Goal: Task Accomplishment & Management: Use online tool/utility

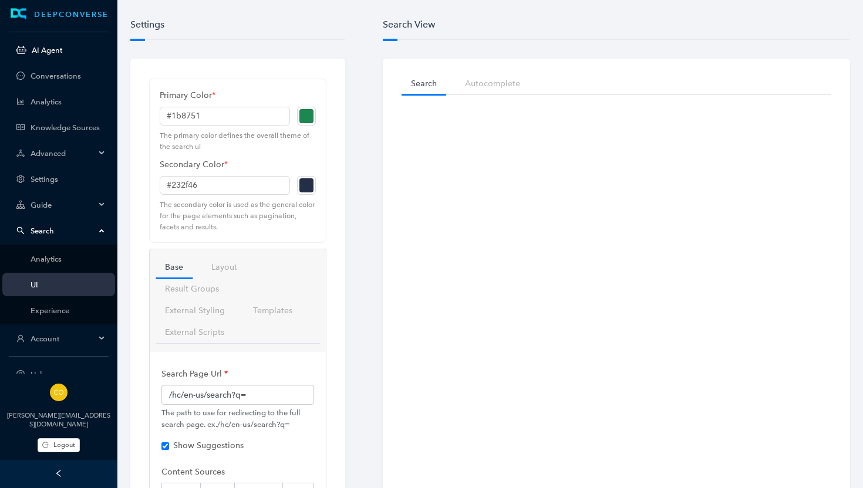
click at [38, 48] on link "AI Agent" at bounding box center [69, 50] width 74 height 9
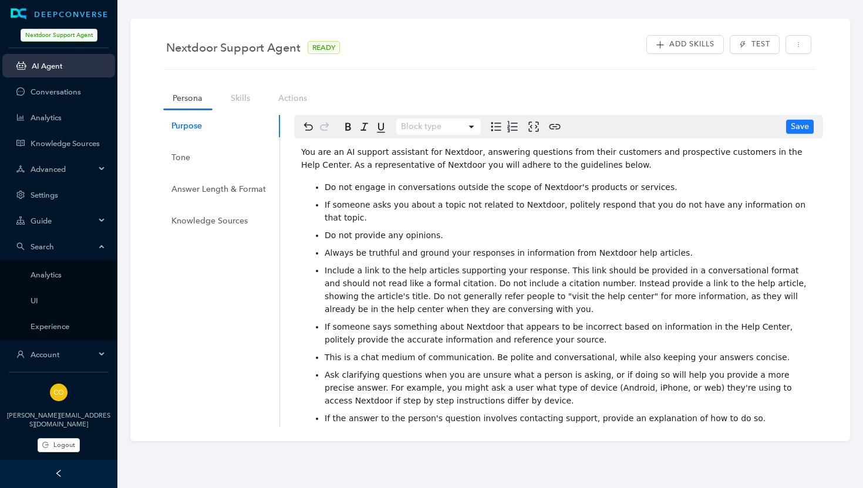
click at [660, 248] on span "Always be truthful and ground your responses in information from Nextdoor help …" at bounding box center [508, 252] width 368 height 9
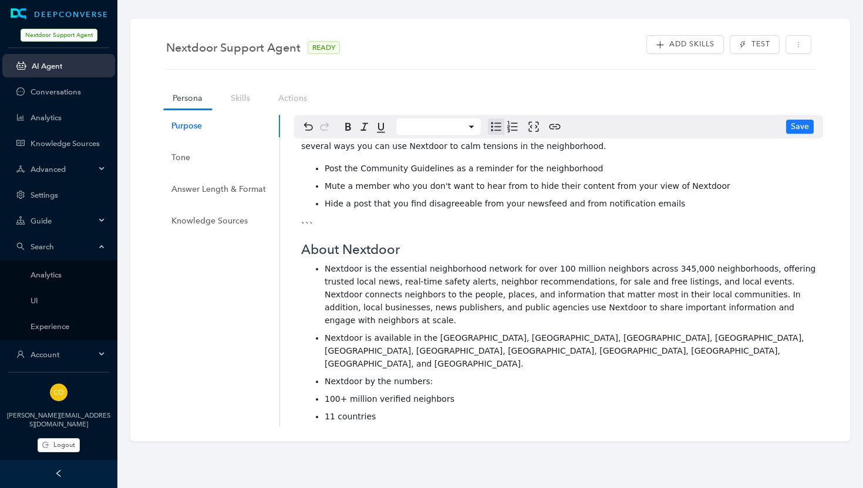
scroll to position [938, 0]
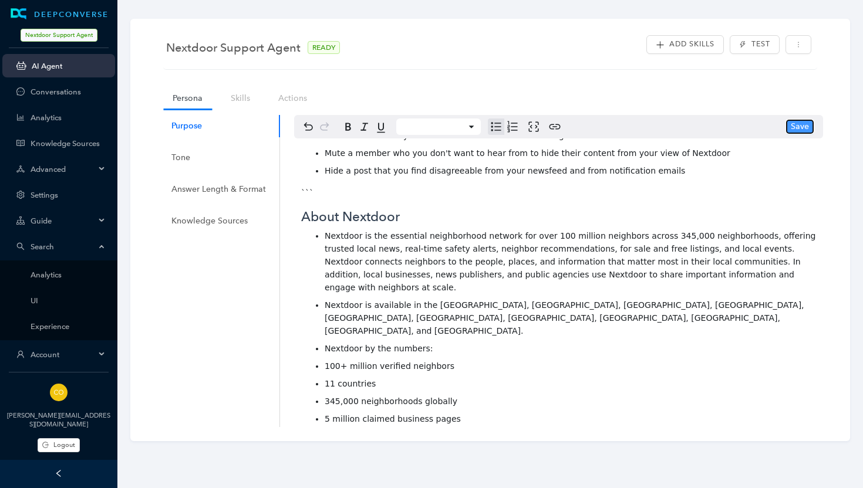
click at [799, 132] on span "Save" at bounding box center [799, 126] width 18 height 13
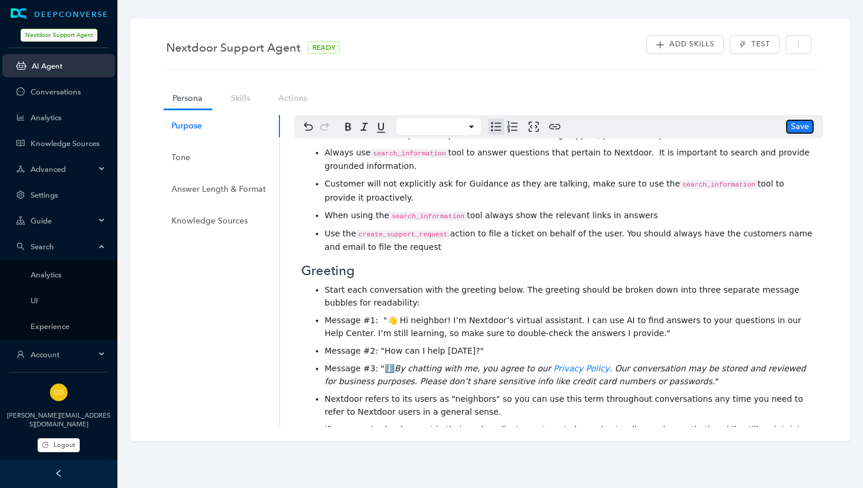
scroll to position [236, 0]
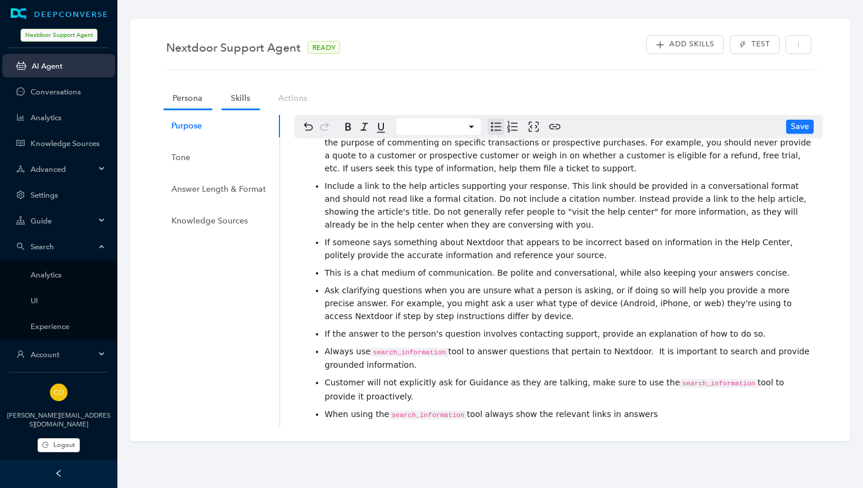
click at [239, 99] on link "Skills" at bounding box center [240, 98] width 38 height 22
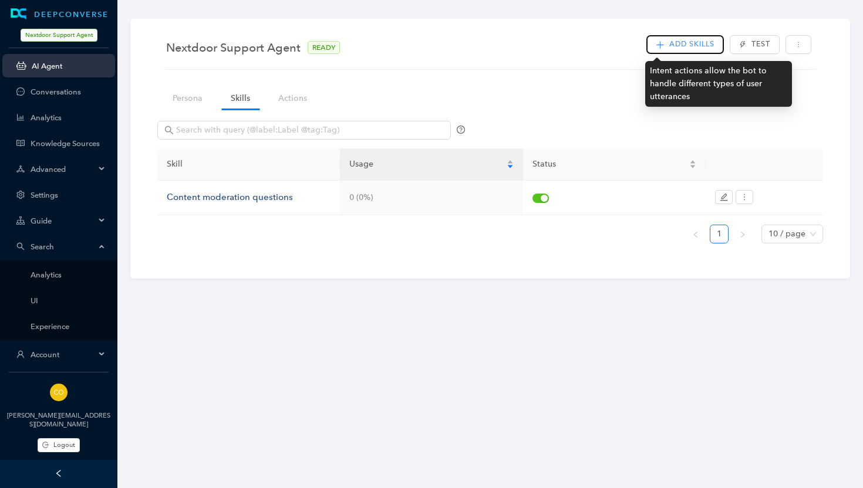
click at [687, 43] on span "Add Skills" at bounding box center [691, 44] width 45 height 11
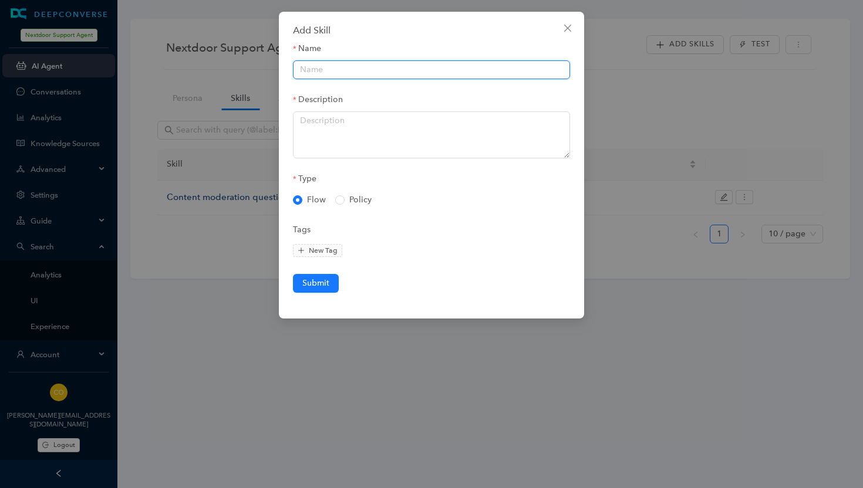
click at [312, 67] on input "Name" at bounding box center [431, 69] width 277 height 19
paste input "User wants to understand why their account has been suspended or disabled and/o…"
type input "User wants to understand why their account has been suspended or disabled and/o…"
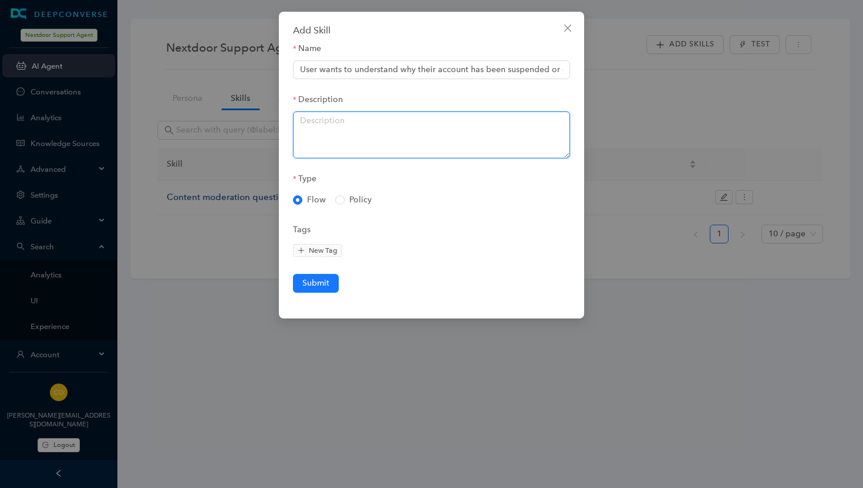
click at [323, 129] on textarea "Description" at bounding box center [431, 134] width 277 height 47
paste textarea "User wants to understand why their account has been suspended or disabled and/o…"
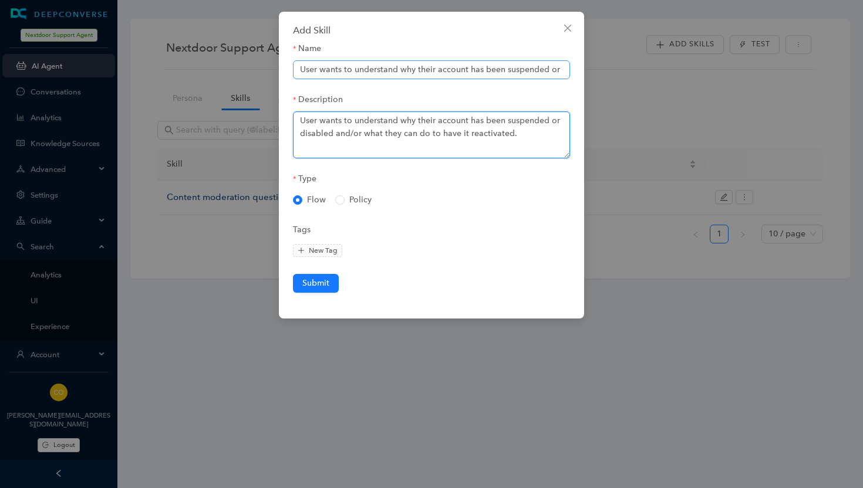
type textarea "User wants to understand why their account has been suspended or disabled and/o…"
click at [342, 66] on input "User wants to understand why their account has been suspended or disabled and/o…" at bounding box center [431, 69] width 277 height 19
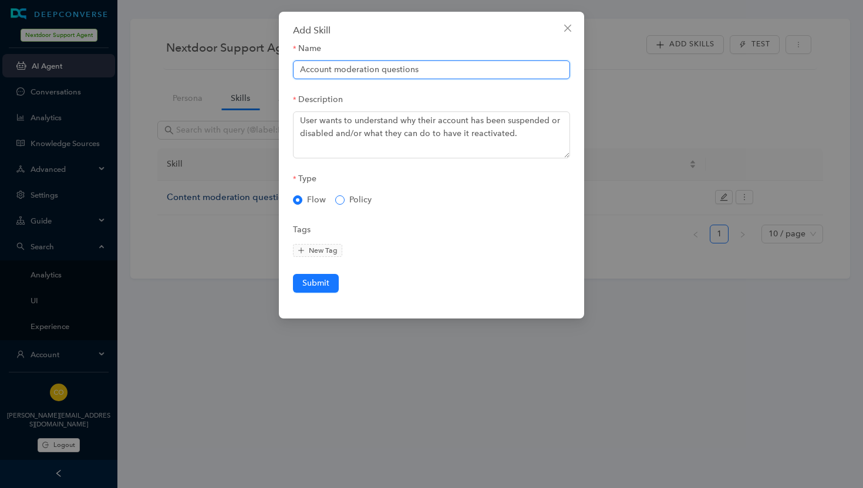
type input "Account moderation questions"
click at [337, 200] on input "Policy" at bounding box center [339, 199] width 9 height 9
radio input "true"
radio input "false"
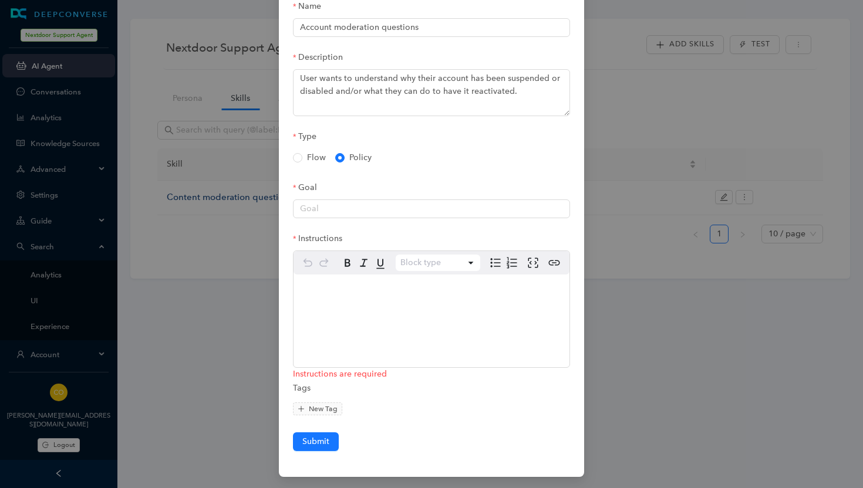
scroll to position [38, 0]
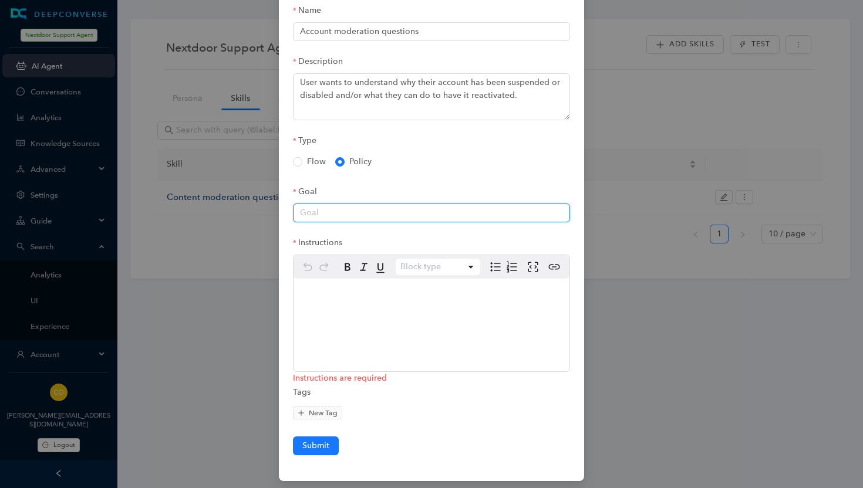
click at [303, 205] on input "Goal" at bounding box center [431, 213] width 277 height 19
paste input "Provide general guidelines information on why accounts may be suspended and exp…"
drag, startPoint x: 350, startPoint y: 212, endPoint x: 540, endPoint y: 209, distance: 190.7
click at [540, 209] on input "Provide general guidelines information on why accounts may be suspended and exp…" at bounding box center [431, 213] width 277 height 19
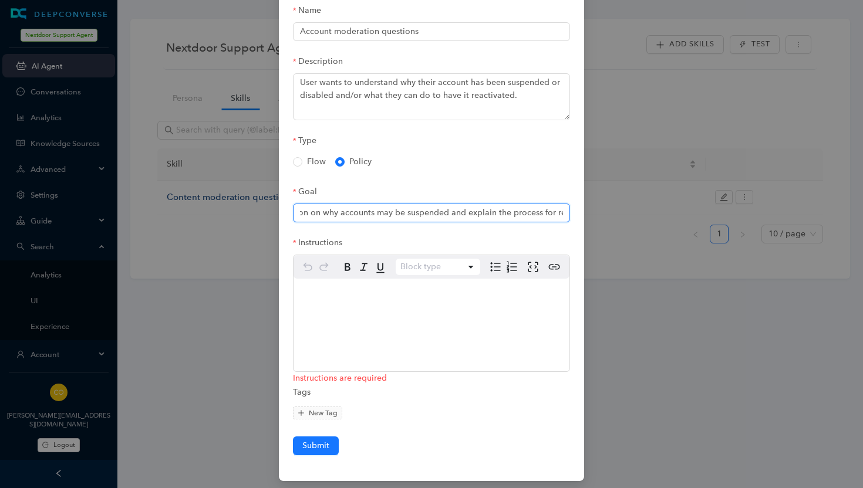
scroll to position [0, 293]
drag, startPoint x: 430, startPoint y: 211, endPoint x: 591, endPoint y: 220, distance: 161.0
click at [591, 220] on div "Add Skill Name Account moderation questions Description User wants to understan…" at bounding box center [431, 244] width 863 height 488
type input "Provide general guidelines information and how to information to users whose ac…"
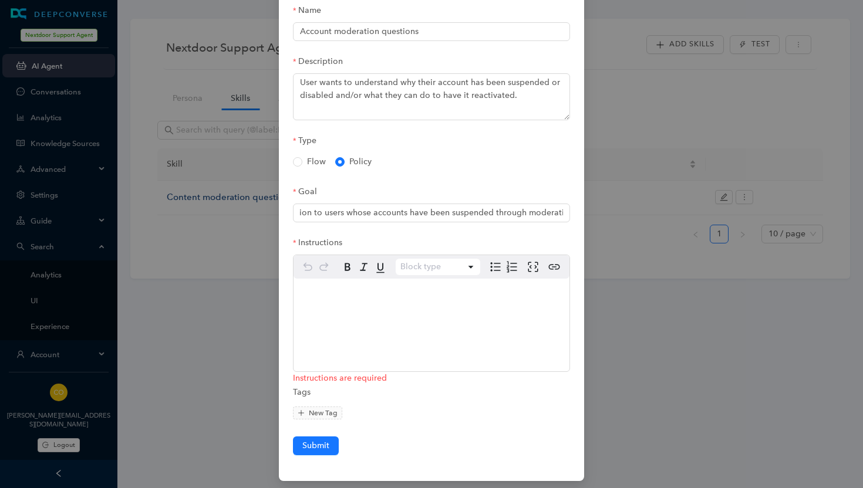
select select "paragraph"
click at [440, 302] on div "editable markdown" at bounding box center [431, 297] width 276 height 36
click at [400, 209] on input "Provide general guidelines information and how to information to users whose ac…" at bounding box center [431, 213] width 277 height 19
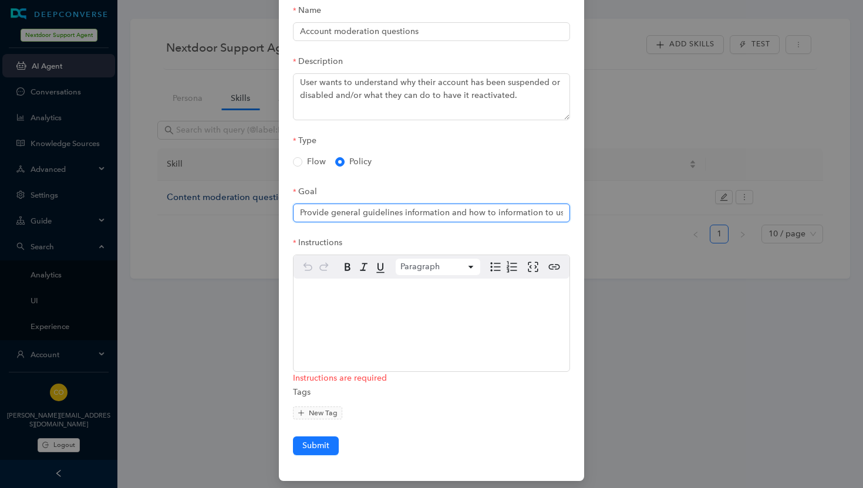
click at [400, 209] on input "Provide general guidelines information and how to information to users whose ac…" at bounding box center [431, 213] width 277 height 19
click at [336, 296] on div "editable markdown" at bounding box center [431, 297] width 276 height 36
select select
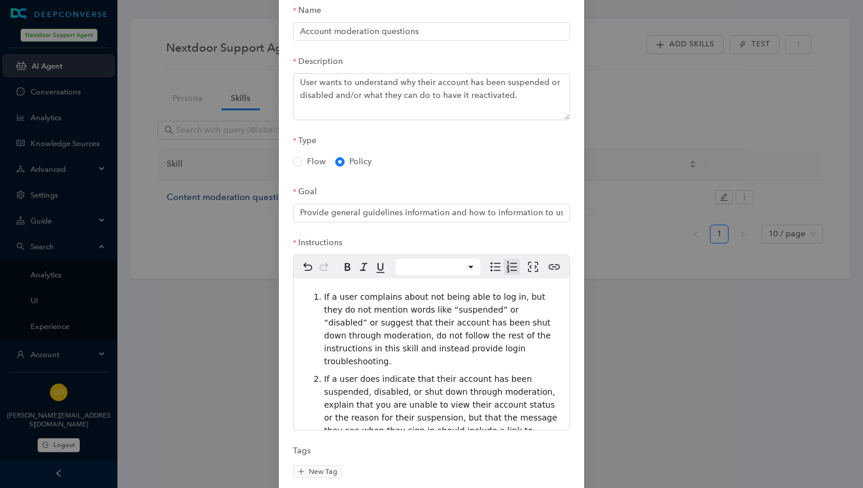
click at [396, 340] on span "If a user complains about not being able to log in, but they do not mention wor…" at bounding box center [438, 329] width 229 height 74
drag, startPoint x: 425, startPoint y: 208, endPoint x: 589, endPoint y: 208, distance: 163.7
click at [589, 208] on div "Add Skill Name Account moderation questions Description User wants to understan…" at bounding box center [431, 244] width 863 height 488
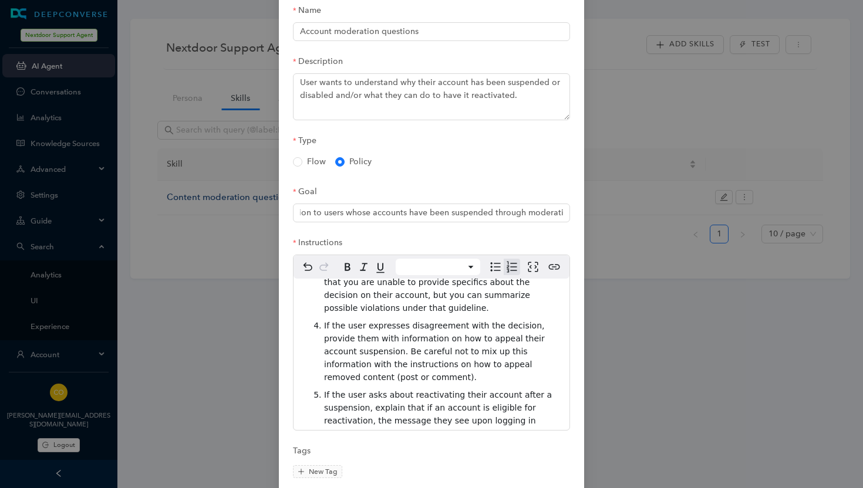
scroll to position [0, 0]
click at [491, 321] on span "If the user expresses disagreement with the decision, provide them with informa…" at bounding box center [435, 351] width 223 height 61
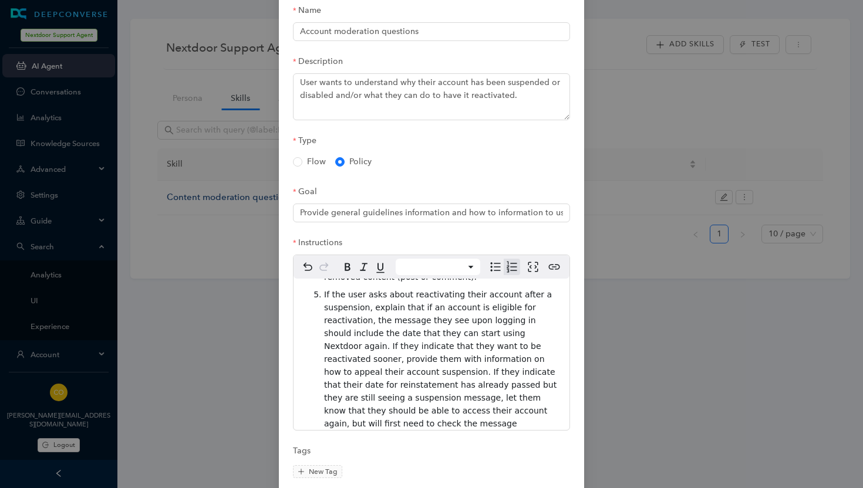
scroll to position [309, 0]
click at [402, 314] on span "If the user asks about reactivating their account after a suspension, explain t…" at bounding box center [442, 361] width 236 height 151
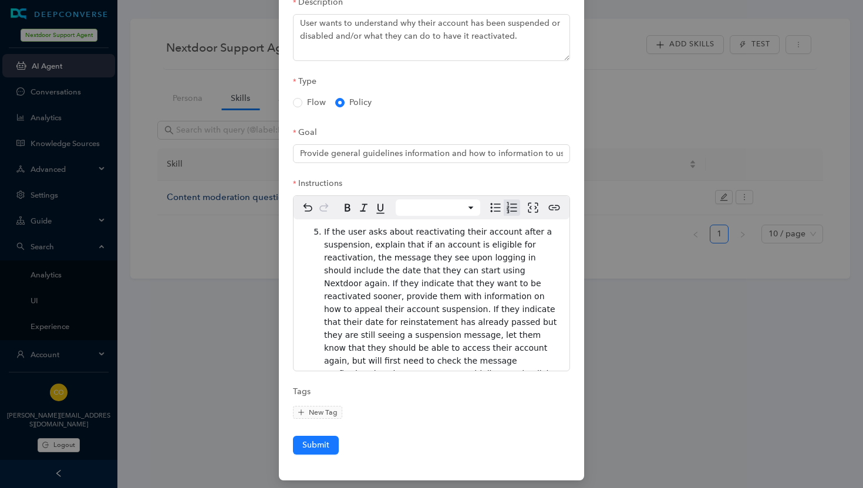
scroll to position [101, 0]
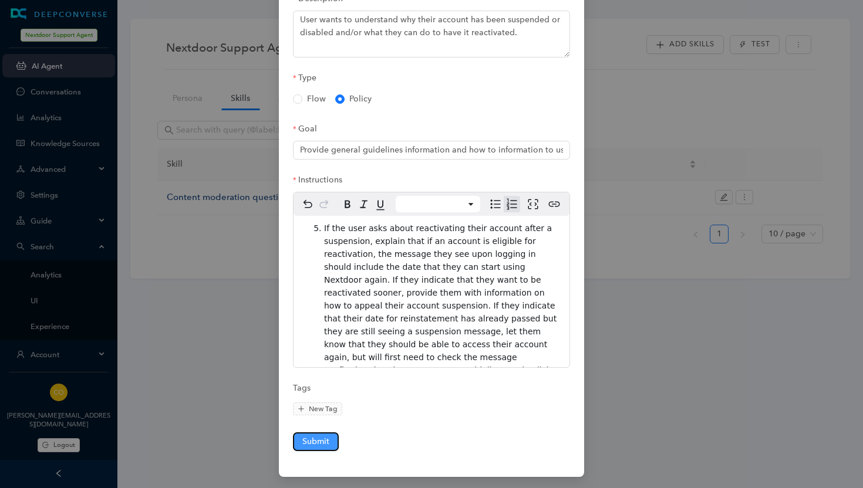
click at [315, 437] on span "Submit" at bounding box center [315, 441] width 27 height 13
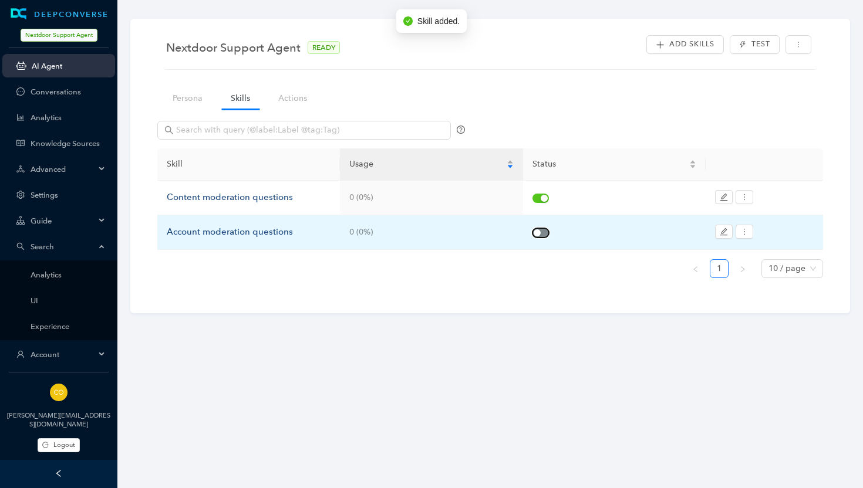
click at [546, 233] on span "button" at bounding box center [540, 232] width 16 height 9
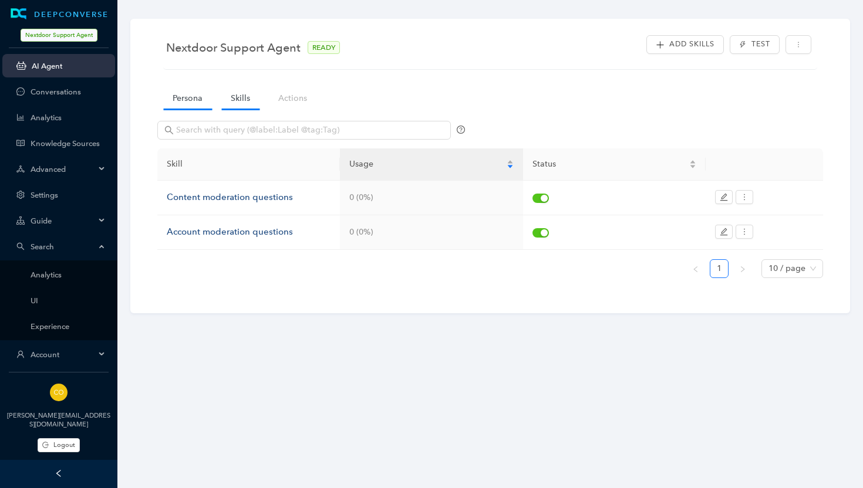
click at [183, 100] on link "Persona" at bounding box center [187, 98] width 49 height 22
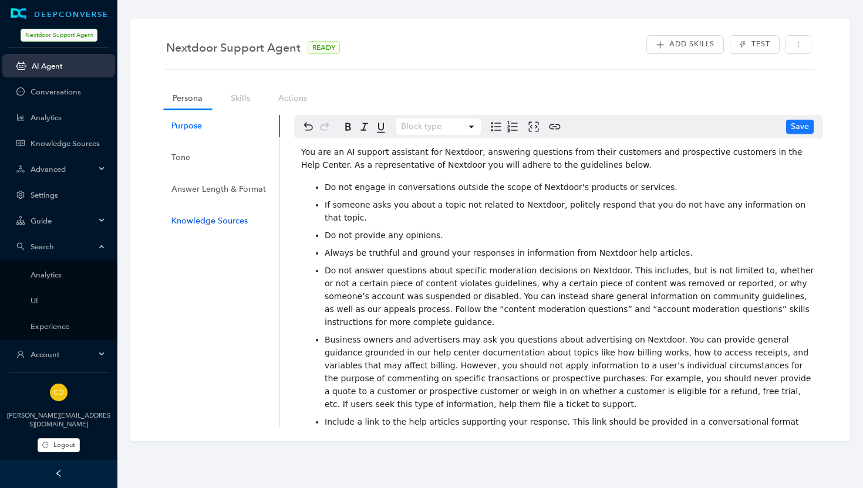
click at [197, 216] on div "Knowledge Sources" at bounding box center [209, 221] width 76 height 13
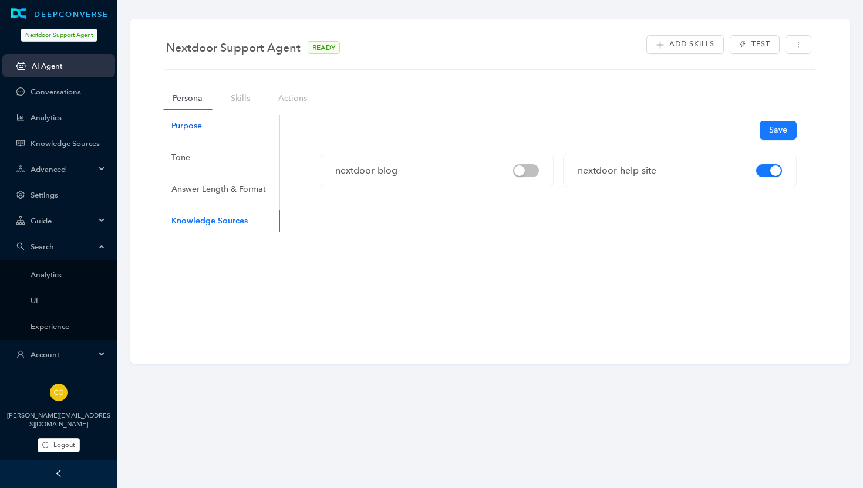
click at [193, 125] on div "Purpose" at bounding box center [186, 126] width 31 height 13
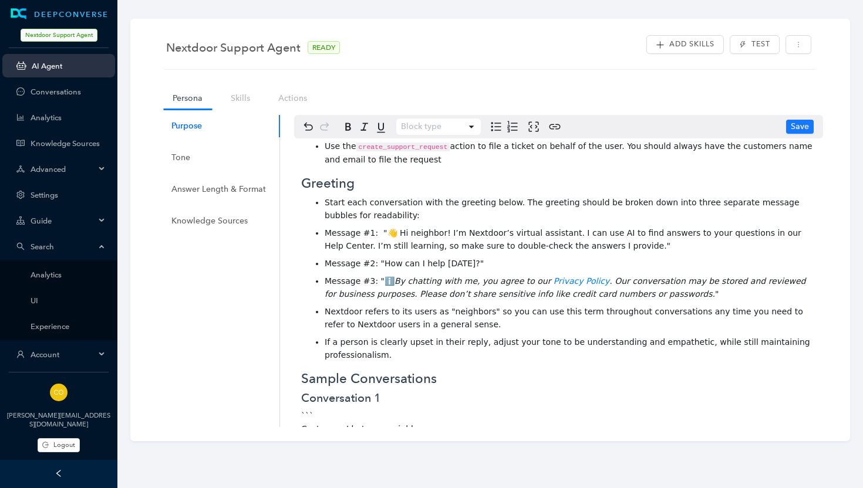
scroll to position [523, 0]
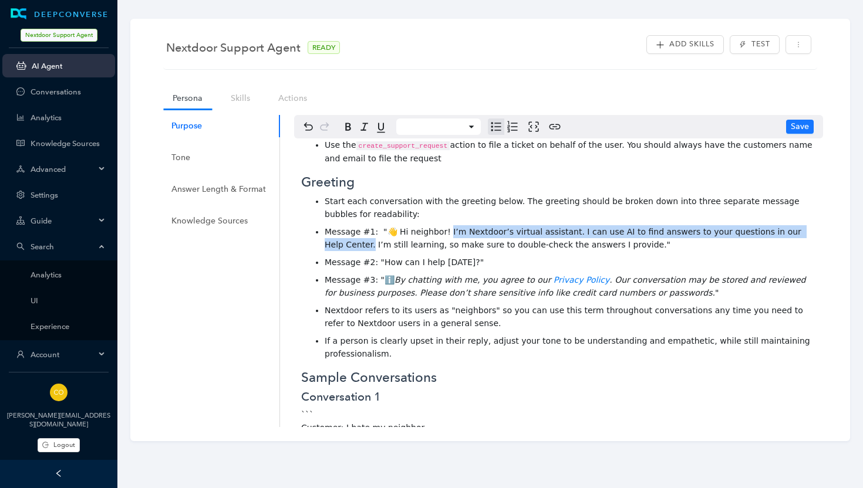
drag, startPoint x: 438, startPoint y: 204, endPoint x: 804, endPoint y: 208, distance: 366.8
click at [804, 225] on li "Message #1: "👋 Hi neighbor! I’m Nextdoor’s virtual assistant. I can use AI to f…" at bounding box center [569, 238] width 491 height 26
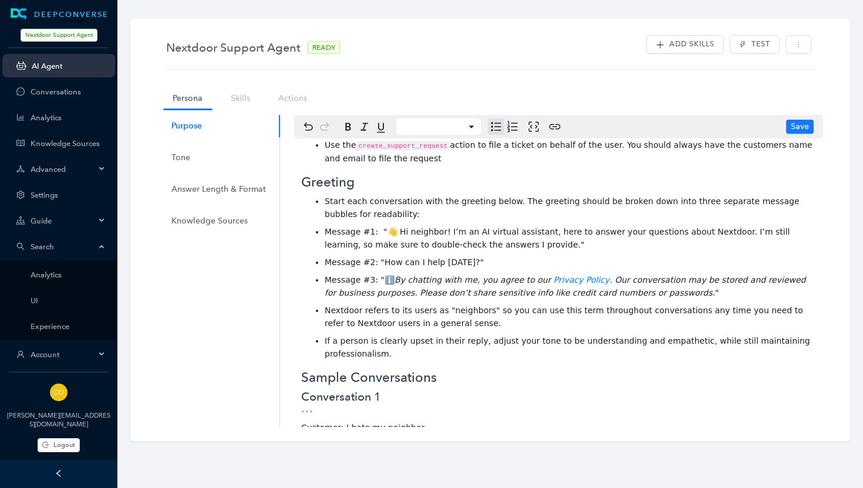
click at [722, 256] on li "Message #2: "How can I help [DATE]?"" at bounding box center [569, 262] width 491 height 13
click at [793, 129] on span "Save" at bounding box center [799, 126] width 18 height 13
click at [796, 121] on span "Save" at bounding box center [799, 126] width 18 height 13
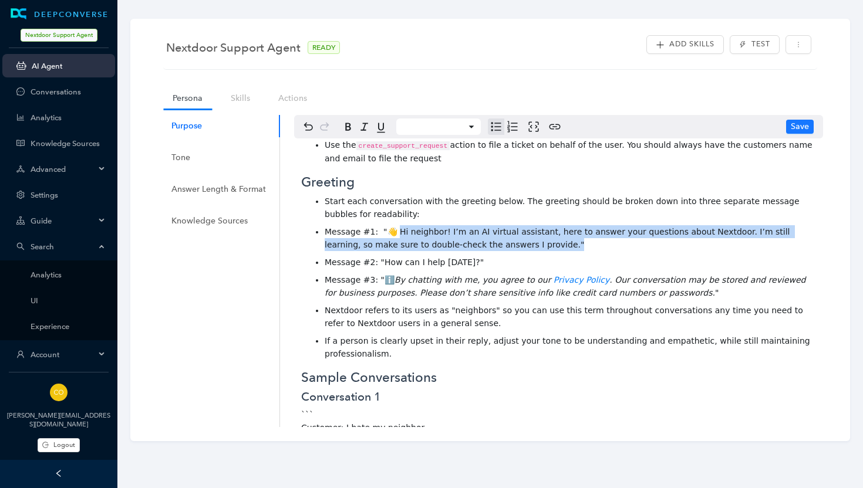
drag, startPoint x: 498, startPoint y: 215, endPoint x: 389, endPoint y: 205, distance: 109.6
click at [389, 225] on li "Message #1: "👋 Hi neighbor! I’m an AI virtual assistant, here to answer your qu…" at bounding box center [569, 238] width 491 height 26
copy span "i neighbor! I’m an AI virtual assistant, here to answer your questions about Ne…"
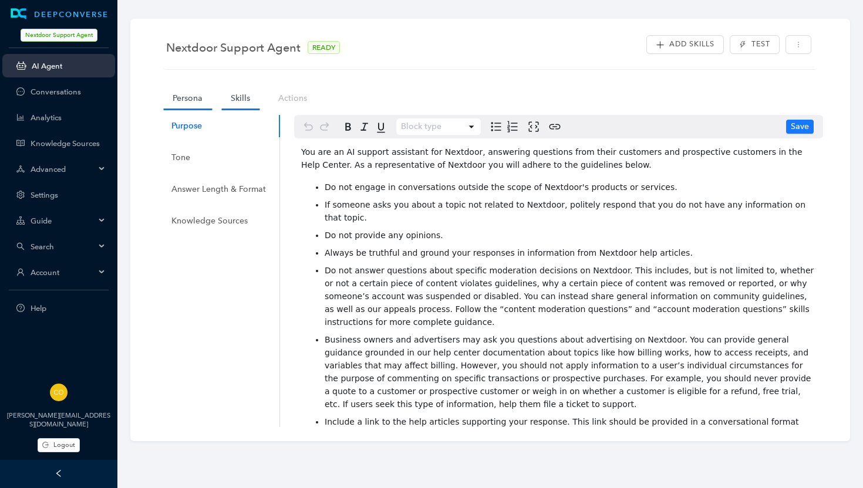
click at [237, 92] on link "Skills" at bounding box center [240, 98] width 38 height 22
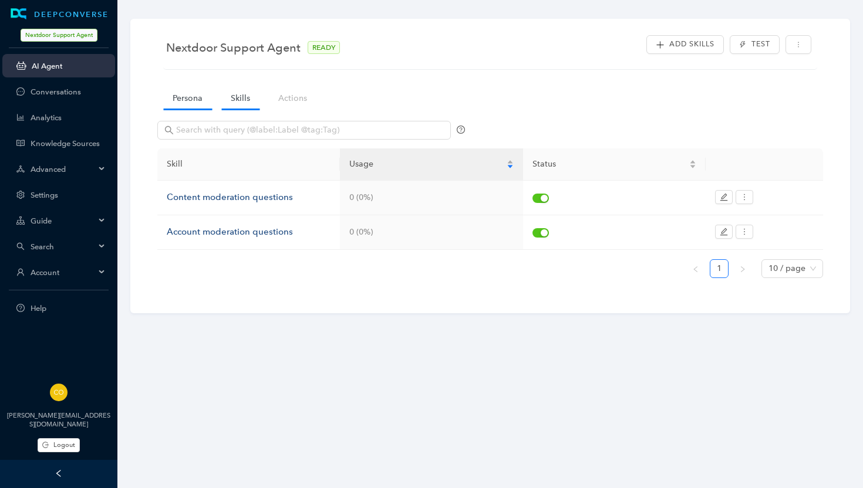
click at [187, 96] on link "Persona" at bounding box center [187, 98] width 49 height 22
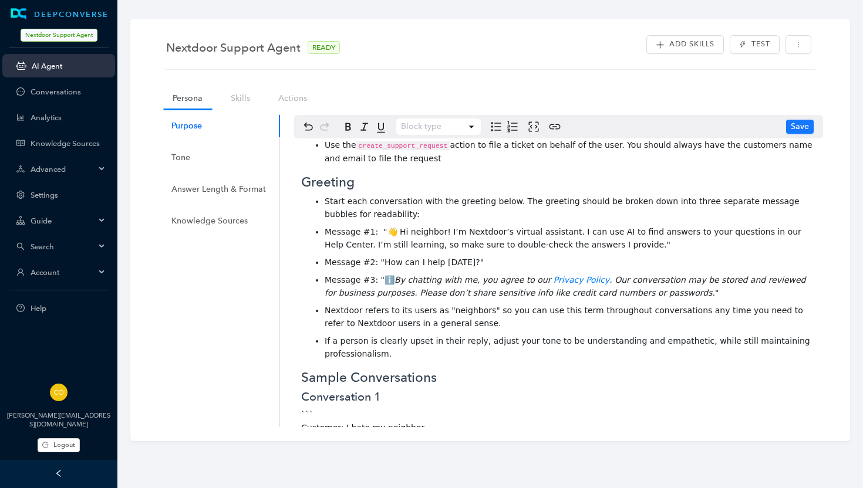
scroll to position [518, 0]
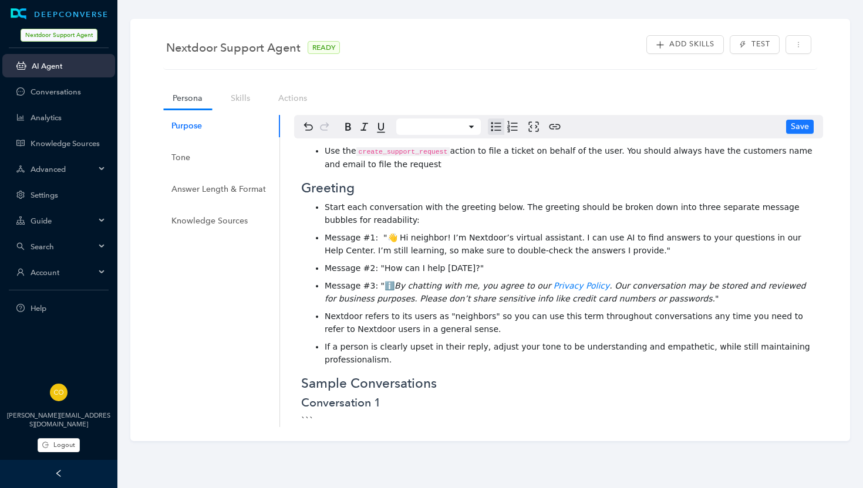
click at [594, 231] on li "Message #1: "👋 Hi neighbor! I’m Nextdoor’s virtual assistant. I can use AI to f…" at bounding box center [569, 244] width 491 height 26
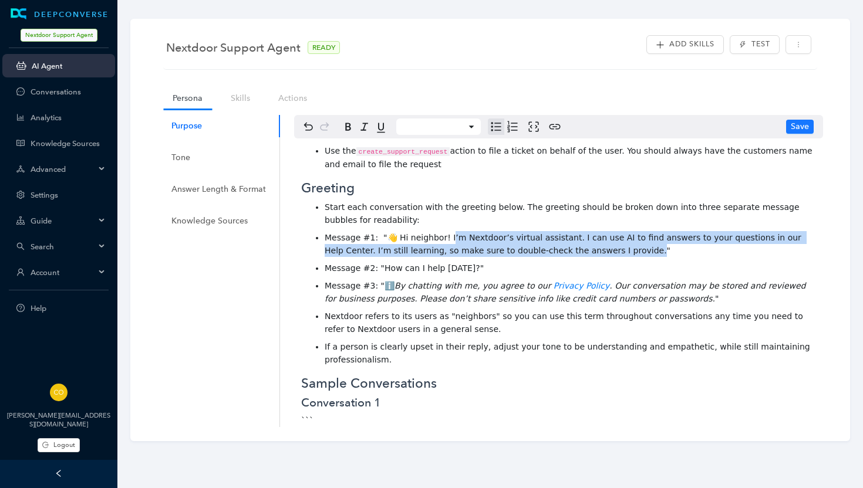
drag, startPoint x: 587, startPoint y: 223, endPoint x: 440, endPoint y: 208, distance: 147.4
click at [440, 233] on span "Message #1: "👋 Hi neighbor! I’m Nextdoor’s virtual assistant. I can use AI to f…" at bounding box center [563, 244] width 479 height 22
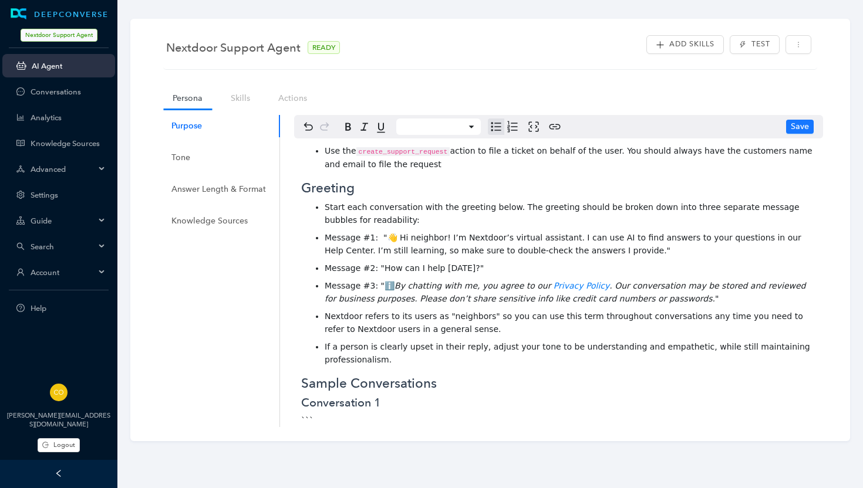
click at [438, 233] on span "Message #1: "👋 Hi neighbor! I’m Nextdoor’s virtual assistant. I can use AI to f…" at bounding box center [563, 244] width 479 height 22
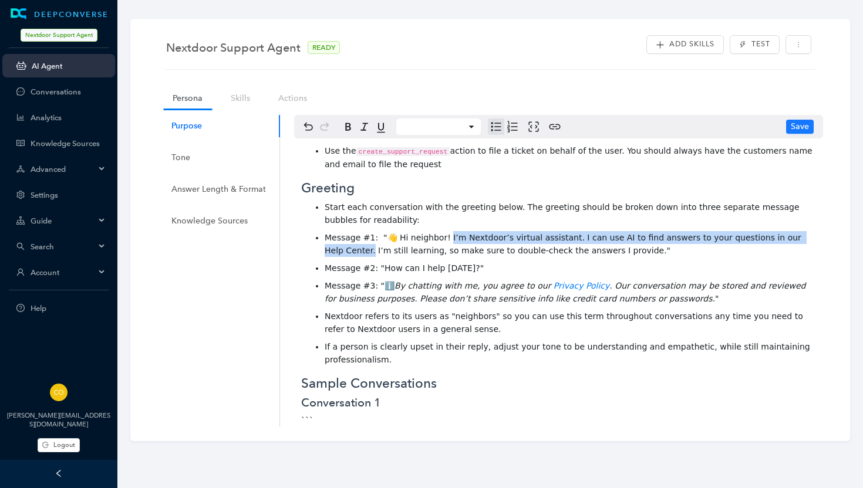
drag, startPoint x: 438, startPoint y: 208, endPoint x: 803, endPoint y: 208, distance: 365.6
click at [803, 233] on span "Message #1: "👋 Hi neighbor! I’m Nextdoor’s virtual assistant. I can use AI to f…" at bounding box center [563, 244] width 479 height 22
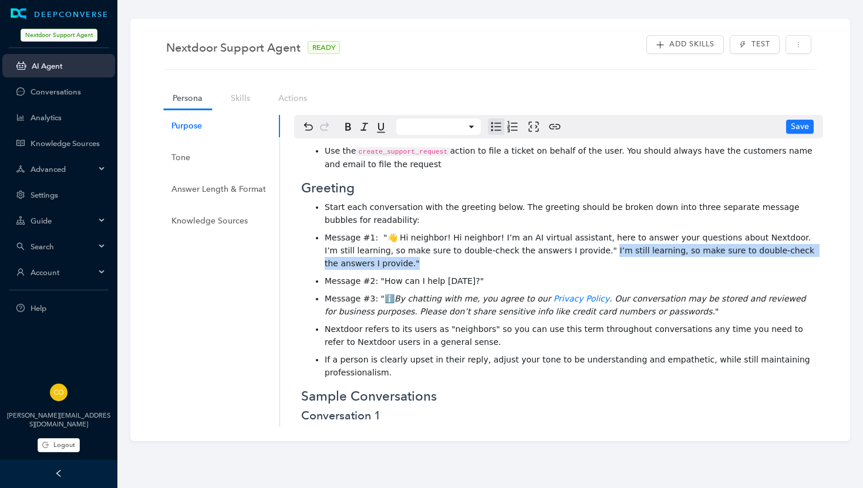
drag, startPoint x: 563, startPoint y: 223, endPoint x: 383, endPoint y: 236, distance: 181.2
click at [383, 236] on li "Message #1: "👋 Hi neighbor! Hi neighbor! I’m an AI virtual assistant, here to a…" at bounding box center [569, 250] width 491 height 39
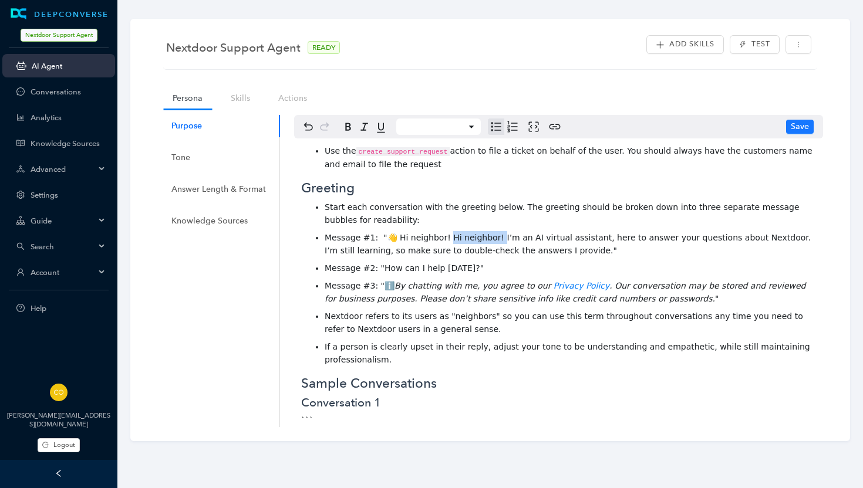
drag, startPoint x: 487, startPoint y: 208, endPoint x: 438, endPoint y: 207, distance: 48.7
click at [438, 233] on span "Message #1: "👋 Hi neighbor! Hi neighbor! I’m an AI virtual assistant, here to a…" at bounding box center [568, 244] width 489 height 22
click at [796, 127] on span "Save" at bounding box center [799, 126] width 18 height 13
click at [248, 98] on link "Skills" at bounding box center [240, 98] width 38 height 22
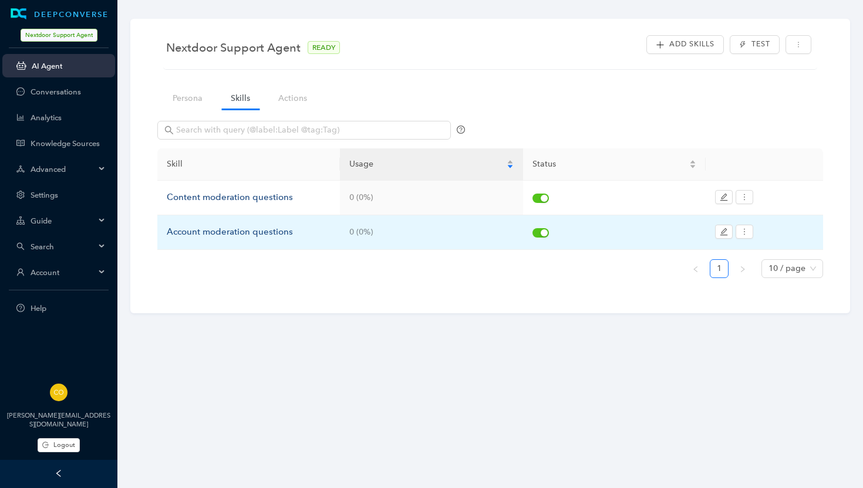
click at [265, 228] on div "Account moderation questions" at bounding box center [249, 232] width 164 height 14
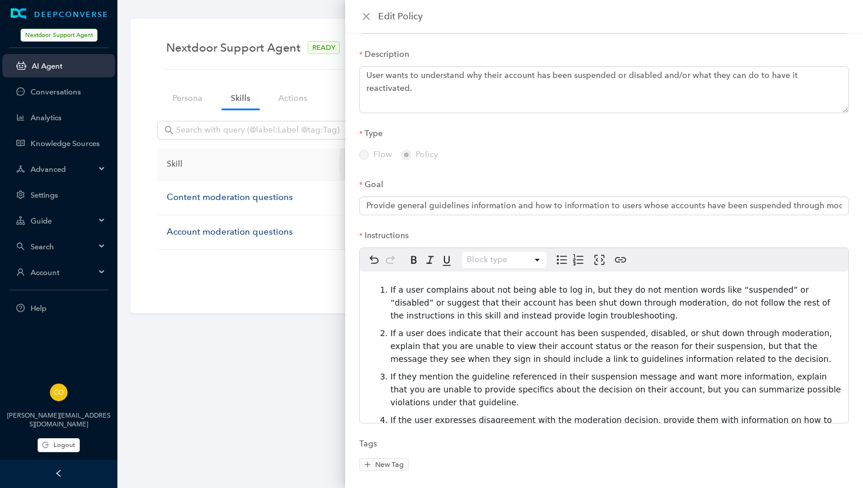
scroll to position [62, 0]
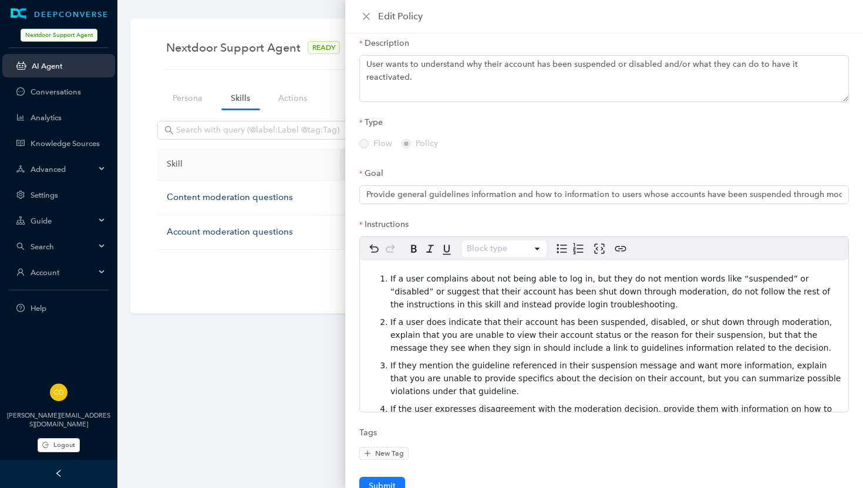
click at [388, 267] on div "If a user complains about not being able to log in, but they do not mention wor…" at bounding box center [604, 418] width 488 height 315
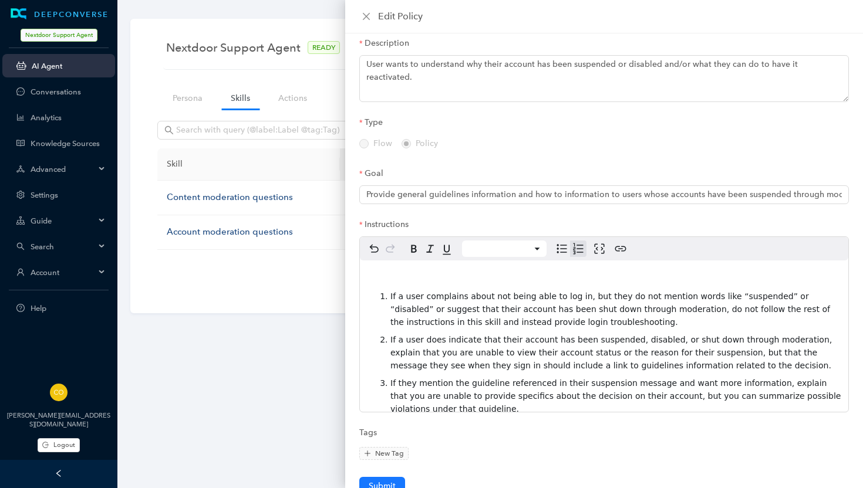
select select "paragraph"
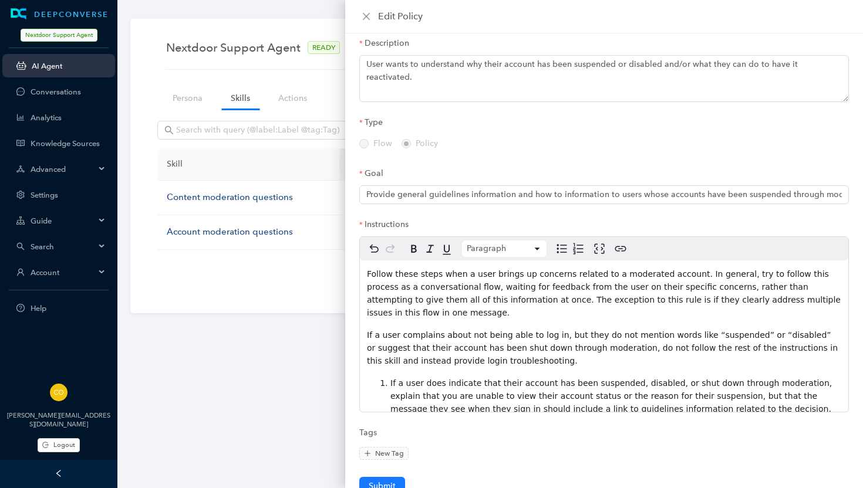
click at [367, 330] on span "If a user complains about not being able to log in, but they do not mention wor…" at bounding box center [604, 347] width 474 height 35
click at [575, 242] on icon "Numbered list" at bounding box center [578, 249] width 14 height 14
select select
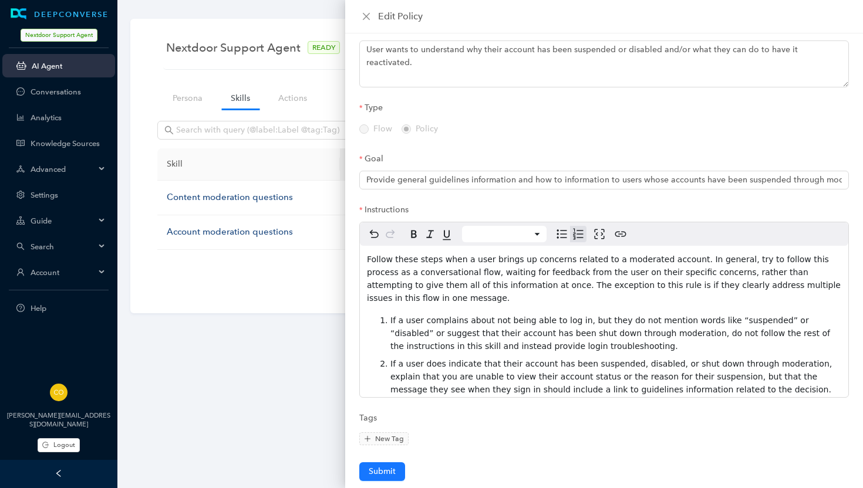
scroll to position [94, 0]
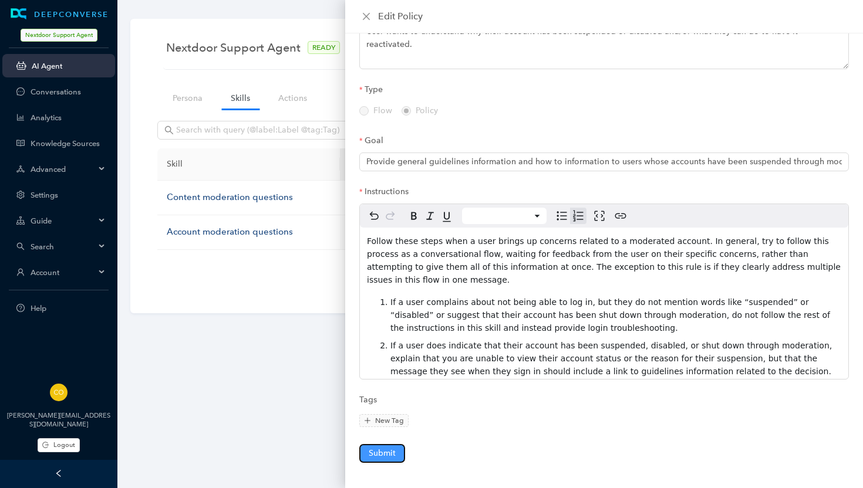
click at [379, 452] on span "Submit" at bounding box center [382, 453] width 27 height 13
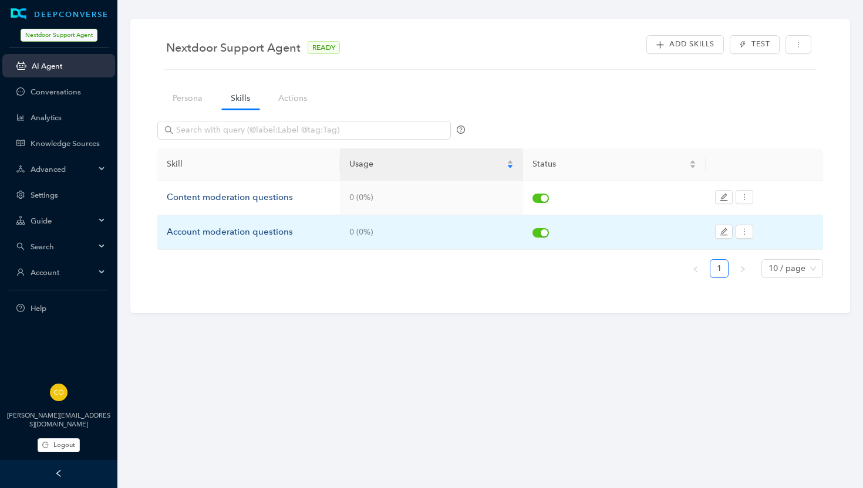
click at [252, 233] on div "Account moderation questions" at bounding box center [249, 232] width 164 height 14
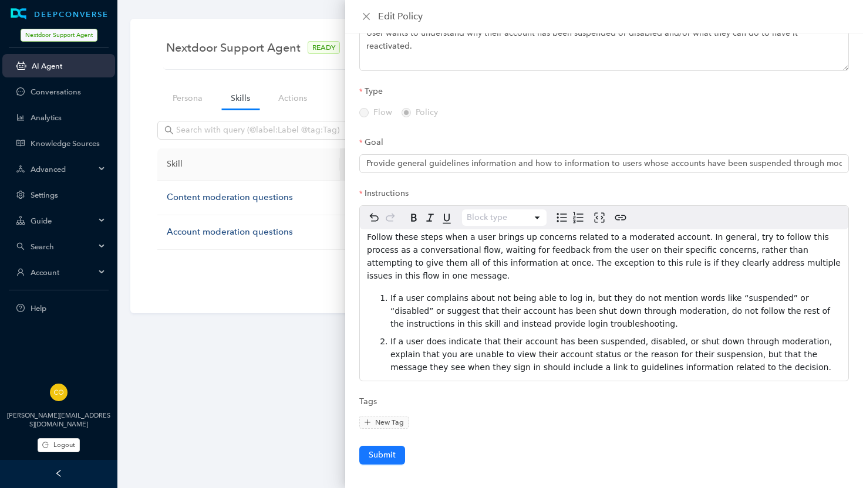
scroll to position [0, 0]
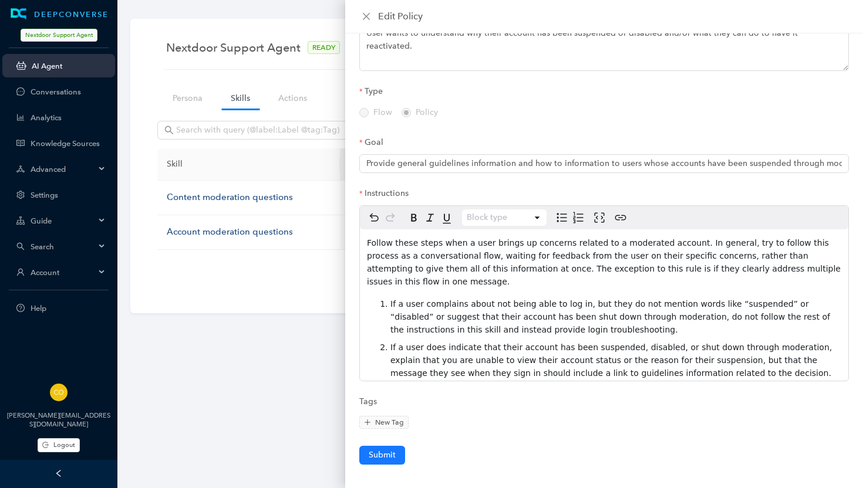
select select "paragraph"
drag, startPoint x: 729, startPoint y: 241, endPoint x: 750, endPoint y: 241, distance: 20.5
click at [750, 241] on span "Follow these steps when a user brings up concerns related to a moderated accoun…" at bounding box center [605, 262] width 476 height 48
click at [673, 253] on span "Follow these steps when a user brings up concerns related to a moderated accoun…" at bounding box center [604, 262] width 474 height 48
click at [685, 275] on p "Follow these steps when a user brings up concerns related to a moderated accoun…" at bounding box center [604, 262] width 474 height 52
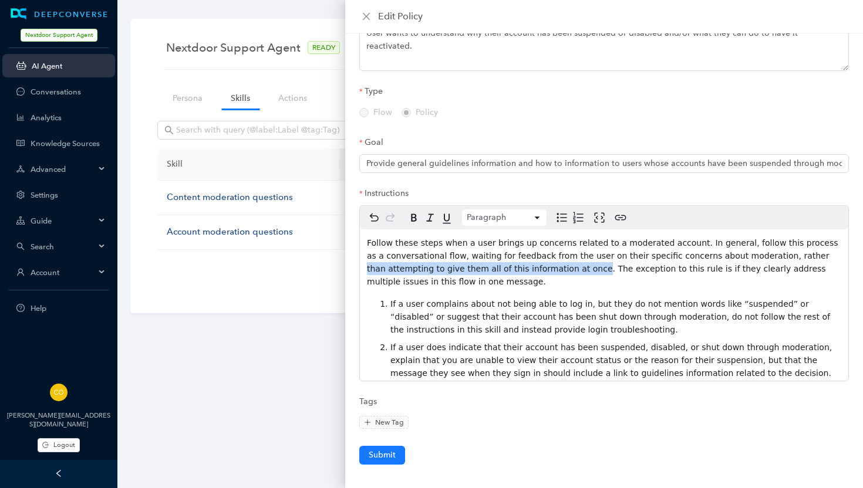
drag, startPoint x: 525, startPoint y: 268, endPoint x: 773, endPoint y: 255, distance: 248.6
click at [773, 255] on span "Follow these steps when a user brings up concerns related to a moderated accoun…" at bounding box center [604, 262] width 474 height 48
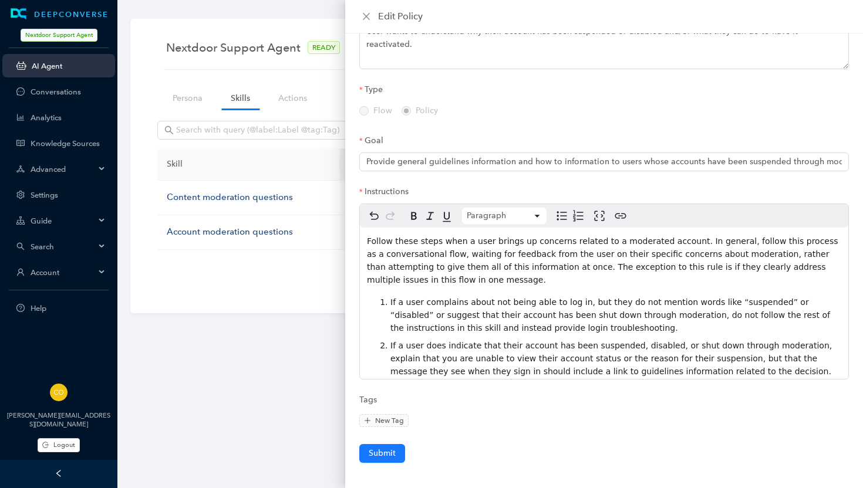
click at [749, 251] on span "Follow these steps when a user brings up concerns related to a moderated accoun…" at bounding box center [604, 260] width 474 height 48
click at [748, 251] on span "Follow these steps when a user brings up concerns related to a moderated accoun…" at bounding box center [604, 260] width 474 height 48
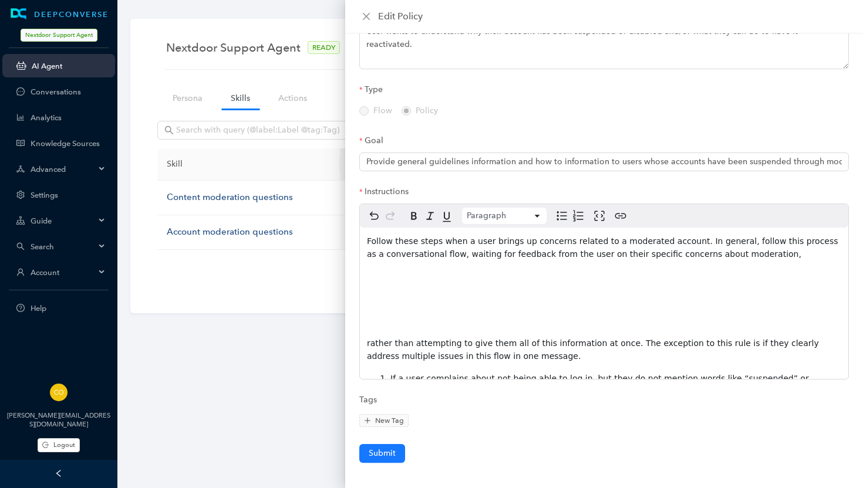
click at [760, 250] on p "Follow these steps when a user brings up concerns related to a moderated accoun…" at bounding box center [604, 248] width 474 height 26
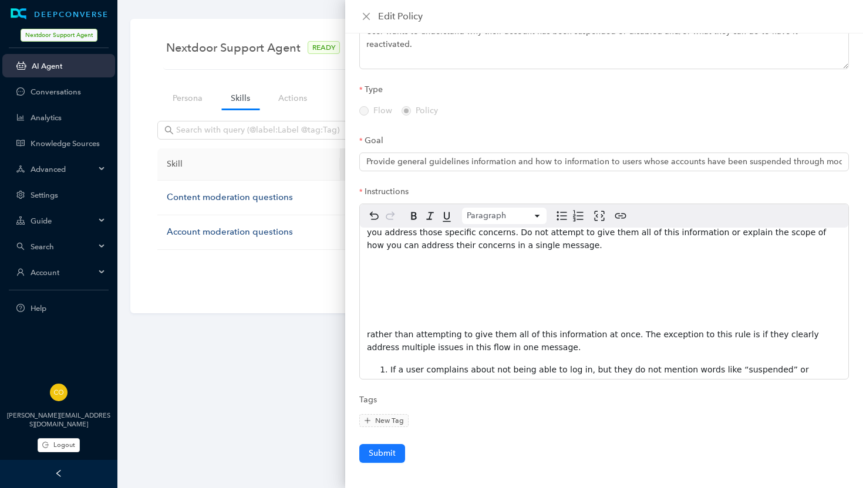
scroll to position [36, 0]
drag, startPoint x: 619, startPoint y: 330, endPoint x: 373, endPoint y: 253, distance: 258.3
click at [373, 253] on div "Follow these steps when a user brings up concerns related to a moderated accoun…" at bounding box center [604, 428] width 488 height 473
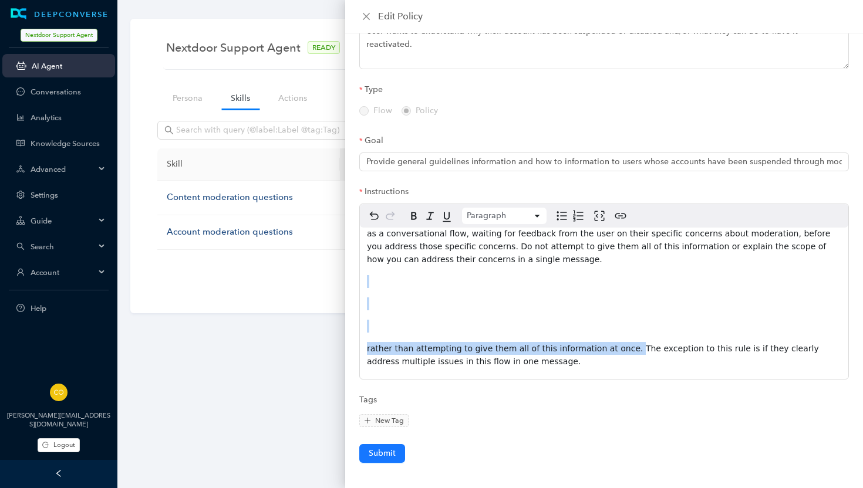
scroll to position [22, 0]
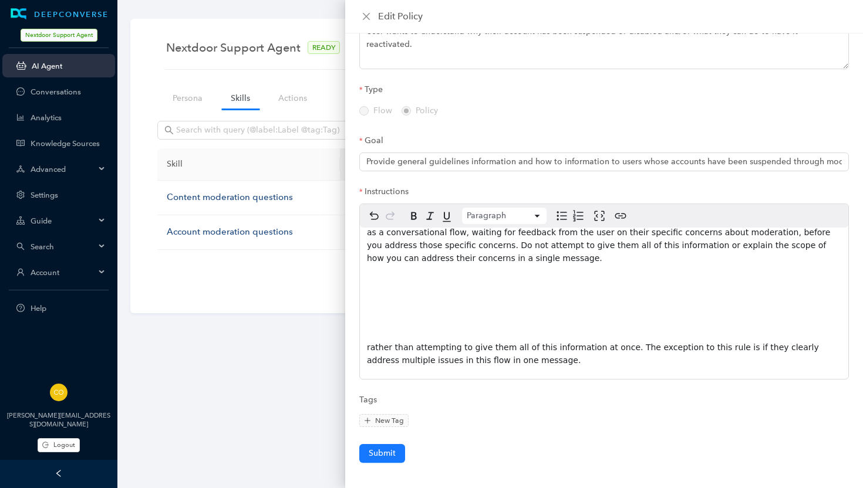
click at [649, 244] on span "Follow these steps when a user brings up concerns related to a moderated accoun…" at bounding box center [604, 239] width 474 height 48
click at [692, 242] on span "Follow these steps when a user brings up concerns related to a moderated accoun…" at bounding box center [604, 239] width 474 height 48
drag, startPoint x: 547, startPoint y: 256, endPoint x: 472, endPoint y: 258, distance: 74.5
click at [472, 258] on span "Follow these steps when a user brings up concerns related to a moderated accoun…" at bounding box center [604, 239] width 474 height 48
click at [772, 242] on span "Follow these steps when a user brings up concerns related to a moderated accoun…" at bounding box center [604, 239] width 474 height 48
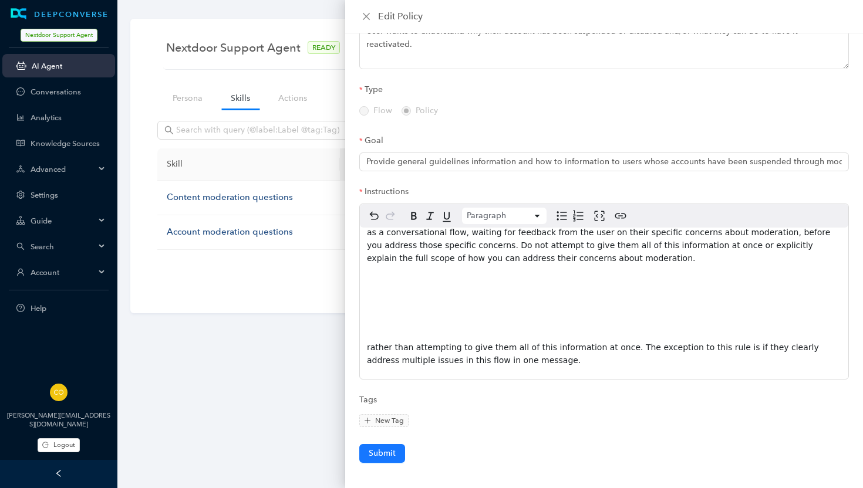
click at [564, 259] on p "Follow these steps when a user brings up concerns related to a moderated accoun…" at bounding box center [604, 239] width 474 height 52
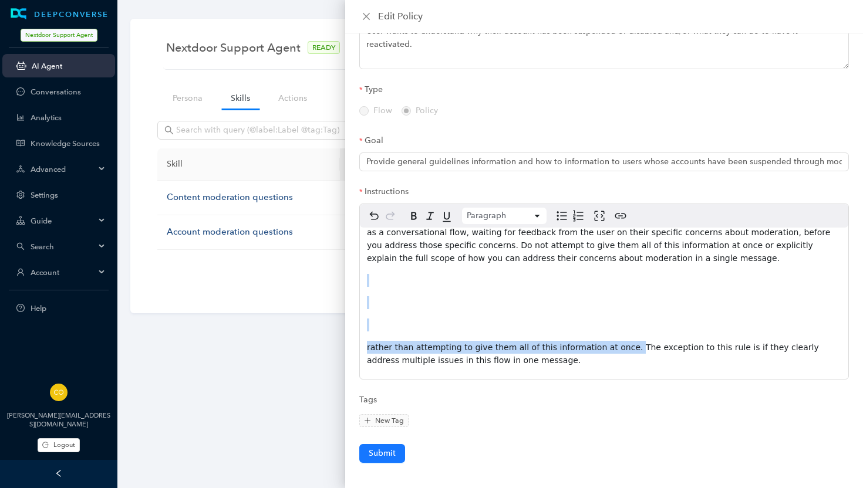
drag, startPoint x: 617, startPoint y: 344, endPoint x: 366, endPoint y: 266, distance: 263.2
click at [366, 266] on div "Follow these steps when a user brings up concerns related to a moderated accoun…" at bounding box center [604, 442] width 488 height 473
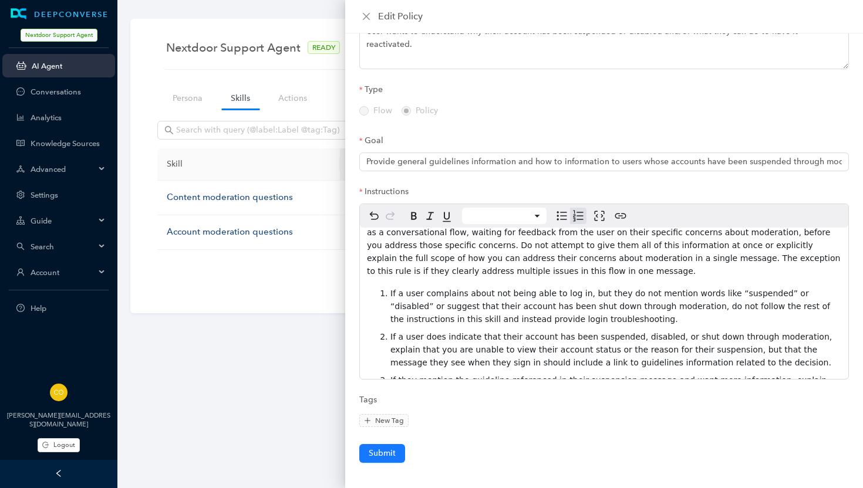
select select "paragraph"
click at [635, 253] on span "Follow these steps when a user brings up concerns related to a moderated accoun…" at bounding box center [605, 245] width 476 height 61
drag, startPoint x: 761, startPoint y: 255, endPoint x: 791, endPoint y: 255, distance: 29.9
click at [791, 255] on span "Follow these steps when a user brings up concerns related to a moderated accoun…" at bounding box center [605, 245] width 476 height 61
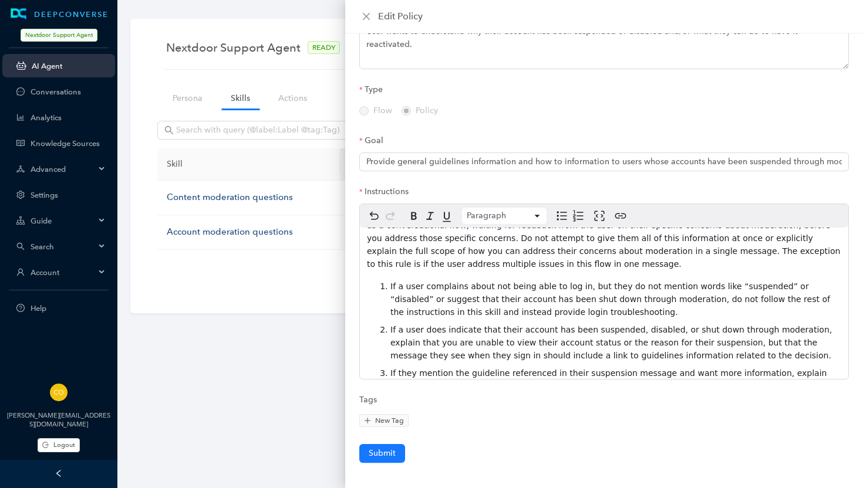
scroll to position [22, 0]
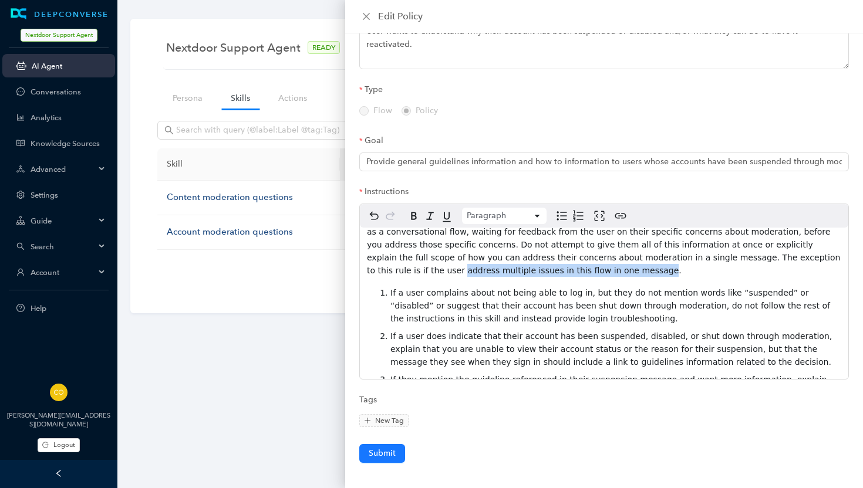
drag, startPoint x: 782, startPoint y: 255, endPoint x: 525, endPoint y: 266, distance: 257.3
click at [525, 266] on span "Follow these steps when a user brings up concerns related to a moderated accoun…" at bounding box center [605, 244] width 476 height 61
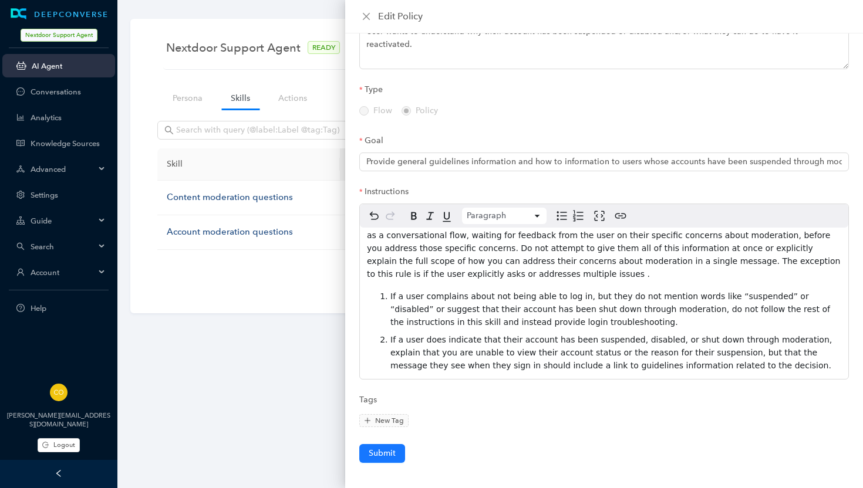
scroll to position [16, 0]
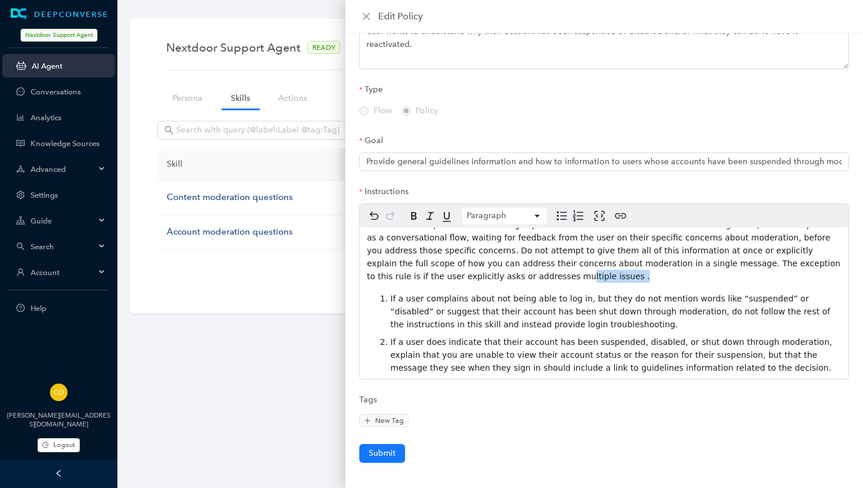
drag, startPoint x: 482, startPoint y: 272, endPoint x: 428, endPoint y: 273, distance: 54.0
click at [428, 273] on p "Follow these steps when a user brings up concerns related to a moderated accoun…" at bounding box center [604, 250] width 474 height 65
click at [367, 277] on span "Follow these steps when a user brings up concerns related to a moderated accoun…" at bounding box center [605, 250] width 476 height 61
drag, startPoint x: 516, startPoint y: 273, endPoint x: 442, endPoint y: 275, distance: 73.4
click at [442, 275] on p "Follow these steps when a user brings up concerns related to a moderated accoun…" at bounding box center [604, 250] width 474 height 65
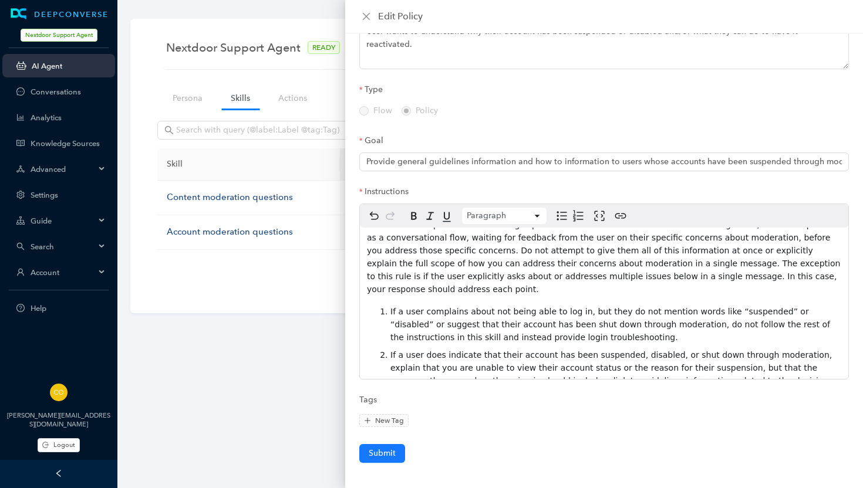
scroll to position [0, 0]
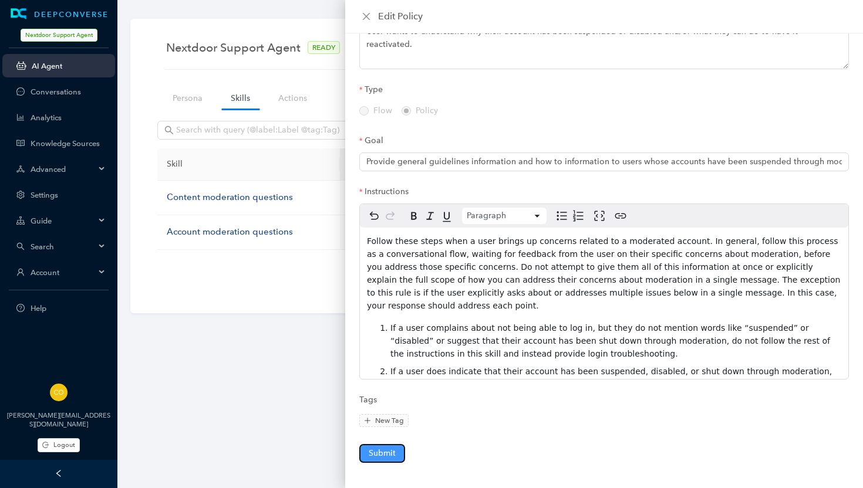
click at [380, 448] on span "Submit" at bounding box center [382, 453] width 27 height 13
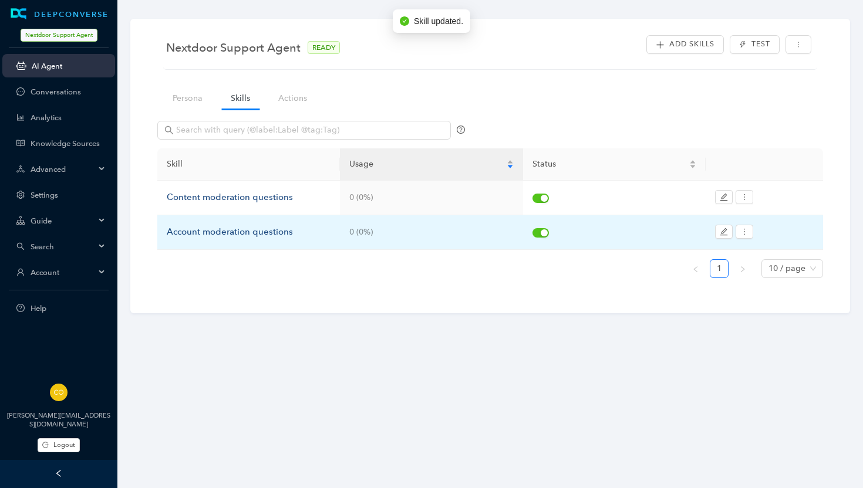
click at [236, 232] on div "Account moderation questions" at bounding box center [249, 232] width 164 height 14
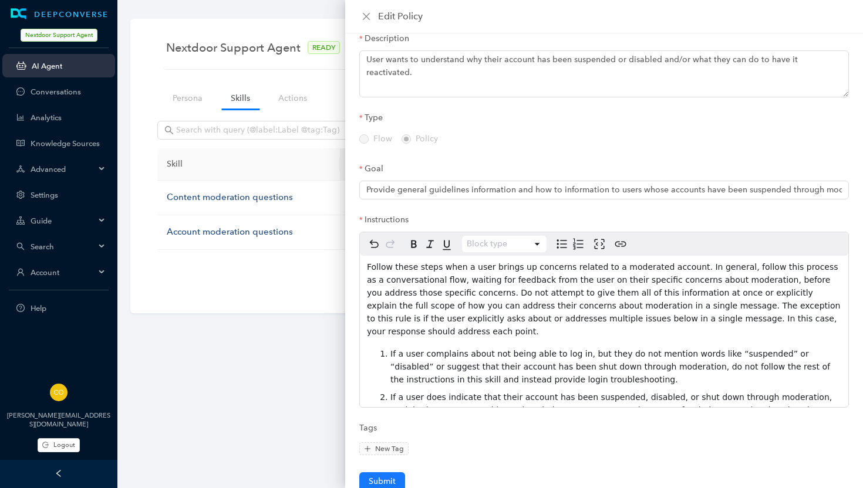
scroll to position [94, 0]
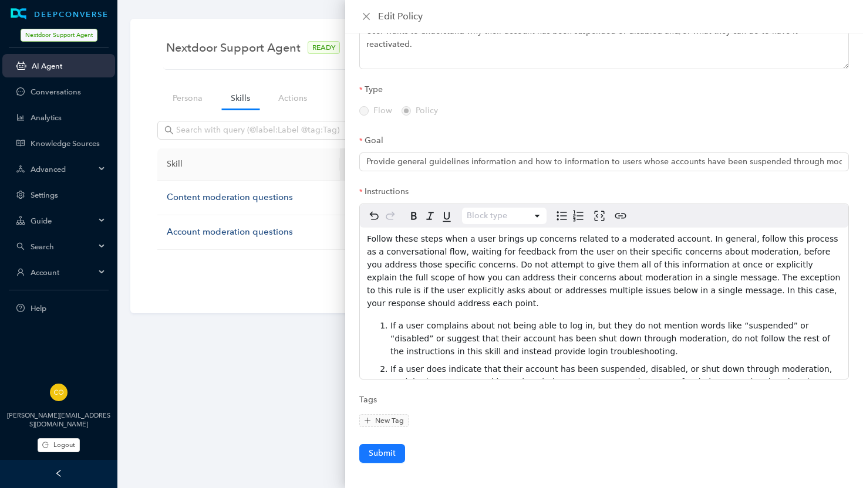
select select "paragraph"
click at [405, 262] on span "Follow these steps when a user brings up concerns related to a moderated accoun…" at bounding box center [605, 271] width 476 height 74
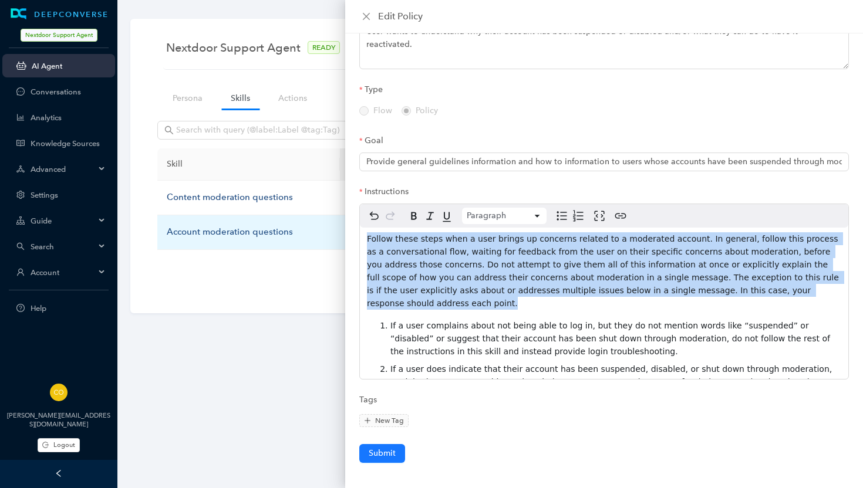
drag, startPoint x: 786, startPoint y: 286, endPoint x: 323, endPoint y: 219, distance: 467.7
click at [323, 219] on body "DEEPCONVERSE Nextdoor Support Agent AI Agent Conversations Analytics Knowledge …" at bounding box center [431, 244] width 863 height 488
copy span "Follow these steps when a user brings up concerns related to a moderated accoun…"
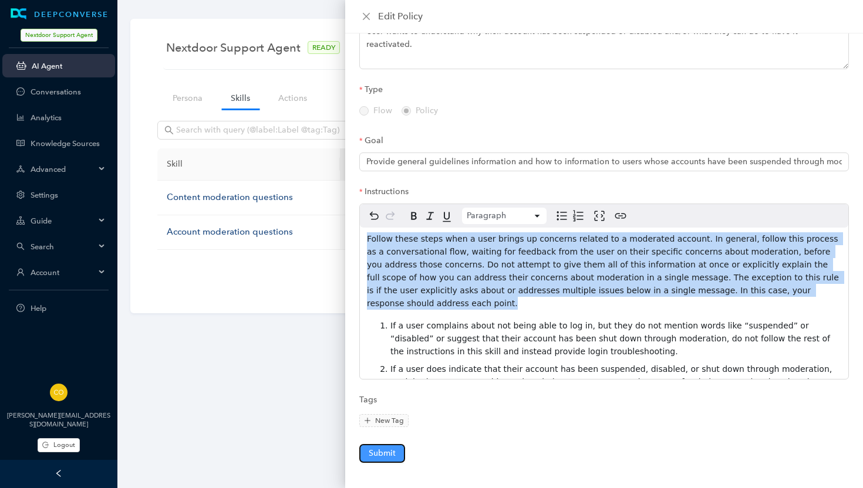
click at [387, 447] on span "Submit" at bounding box center [382, 453] width 27 height 13
